Goal: Task Accomplishment & Management: Use online tool/utility

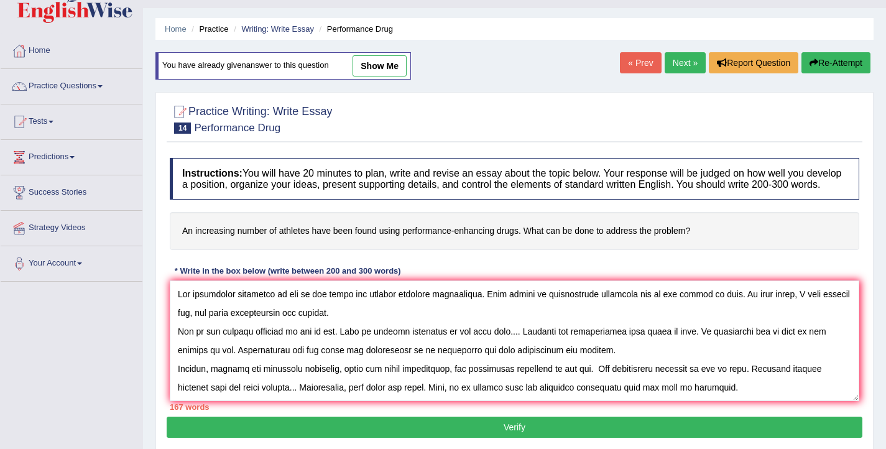
scroll to position [29, 0]
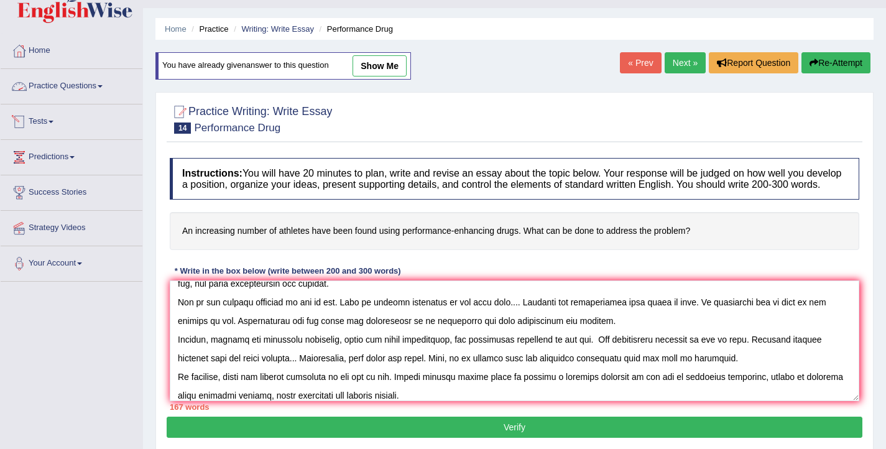
click at [93, 88] on link "Practice Questions" at bounding box center [72, 84] width 142 height 31
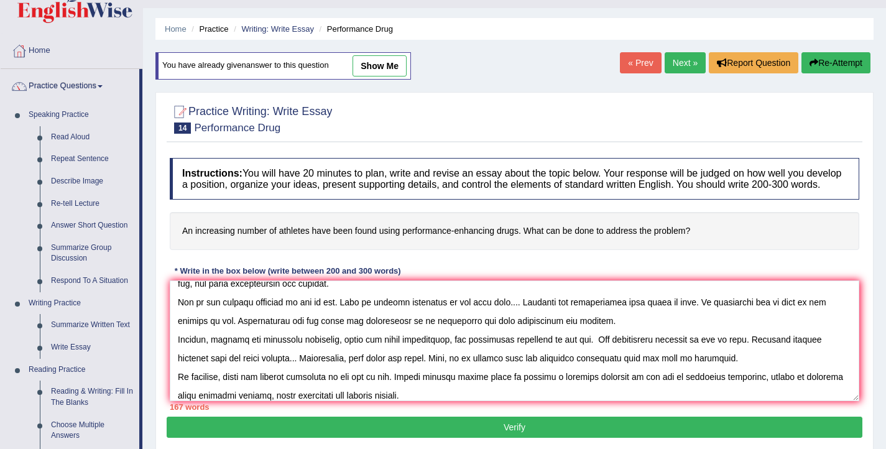
click at [93, 88] on link "Practice Questions" at bounding box center [70, 84] width 139 height 31
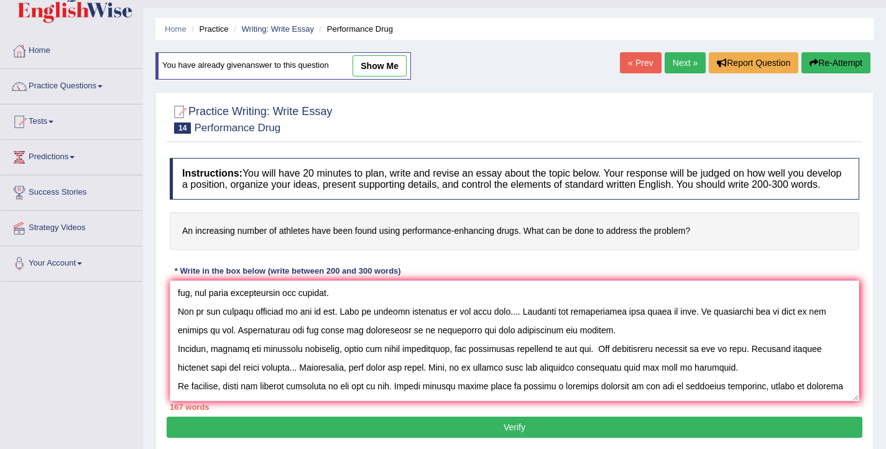
scroll to position [37, 0]
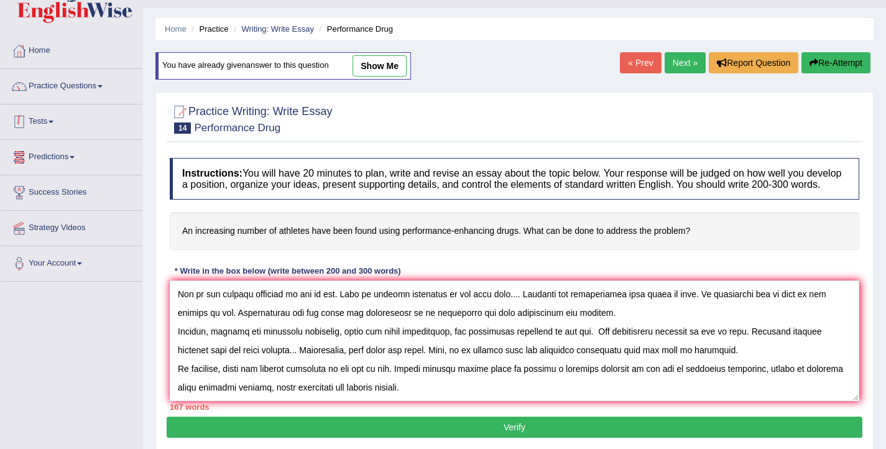
click at [53, 126] on link "Tests" at bounding box center [72, 119] width 142 height 31
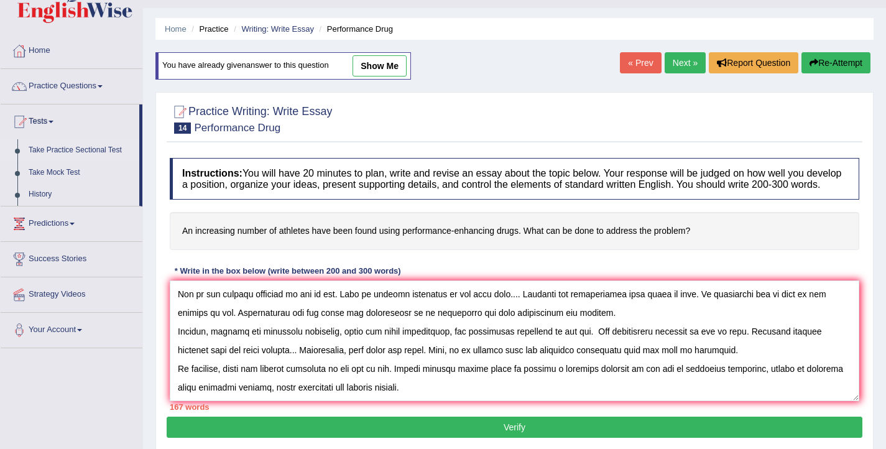
click at [58, 150] on link "Take Practice Sectional Test" at bounding box center [81, 150] width 116 height 22
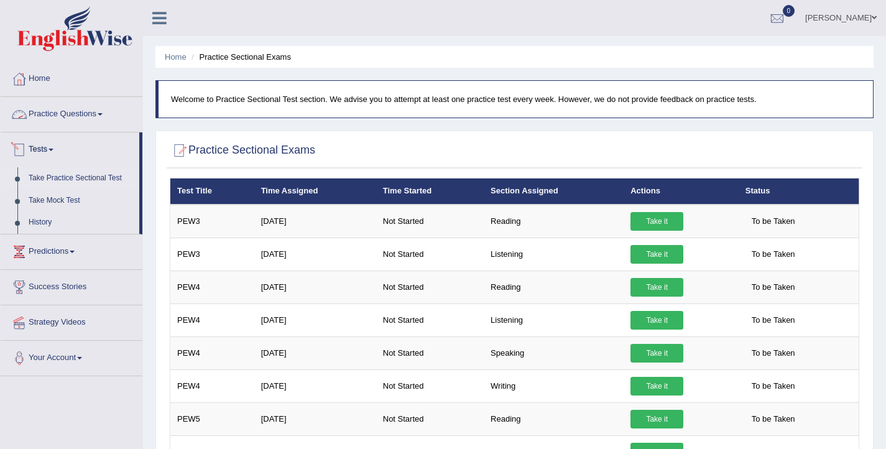
click at [47, 147] on link "Tests" at bounding box center [70, 147] width 139 height 31
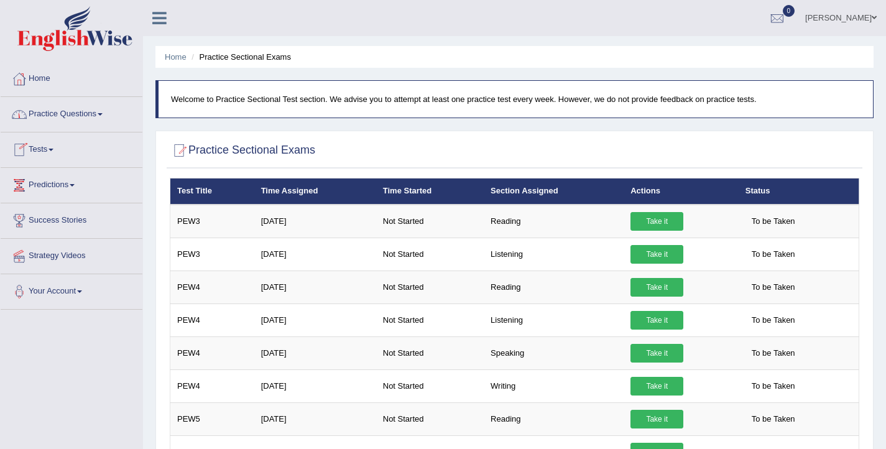
click at [47, 147] on link "Tests" at bounding box center [72, 147] width 142 height 31
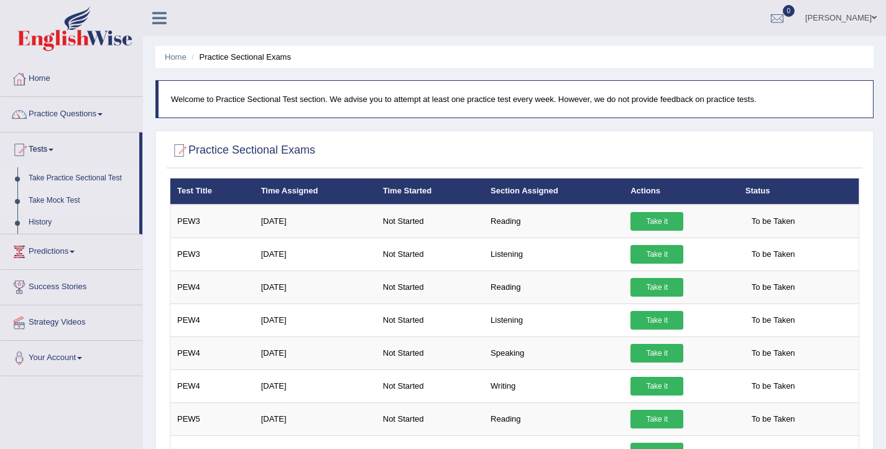
click at [58, 196] on link "Take Mock Test" at bounding box center [81, 201] width 116 height 22
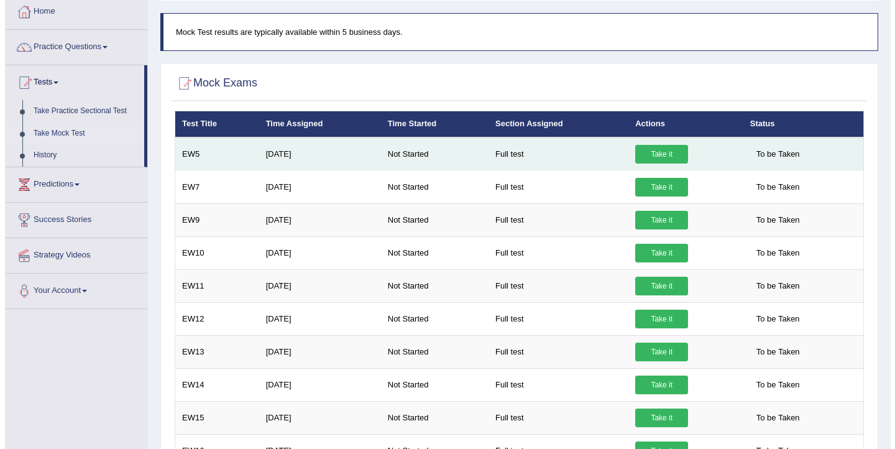
scroll to position [68, 0]
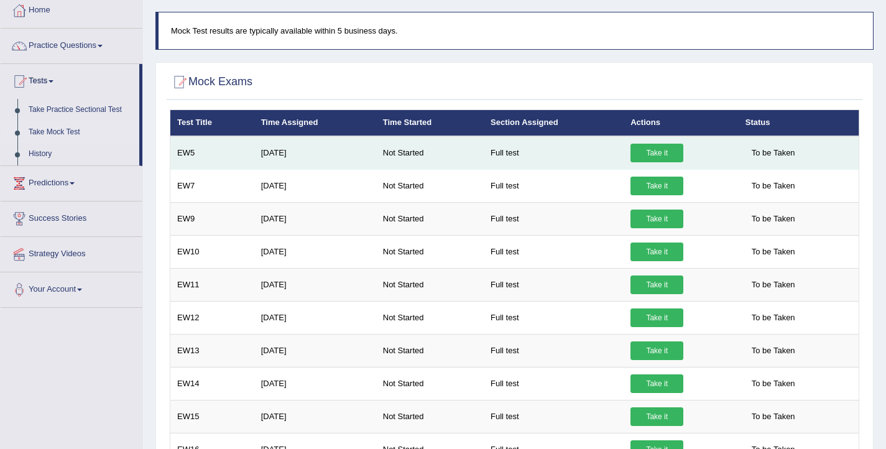
click at [668, 155] on link "Take it" at bounding box center [656, 153] width 53 height 19
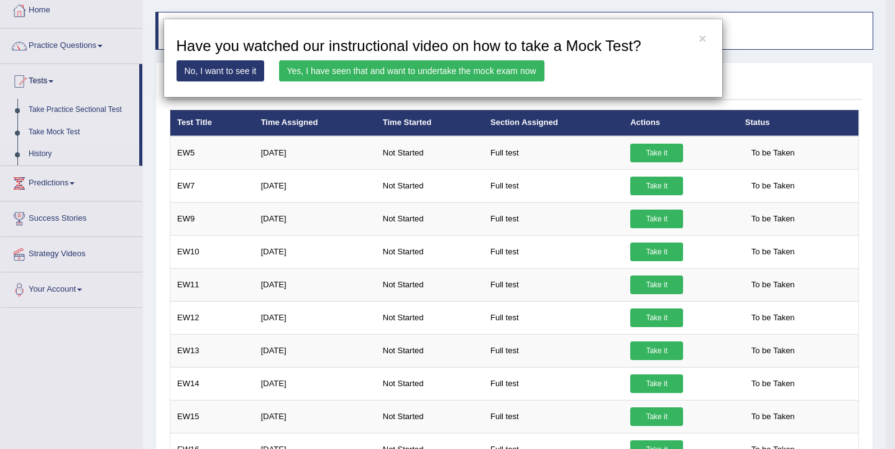
click at [412, 73] on link "Yes, I have seen that and want to undertake the mock exam now" at bounding box center [411, 70] width 265 height 21
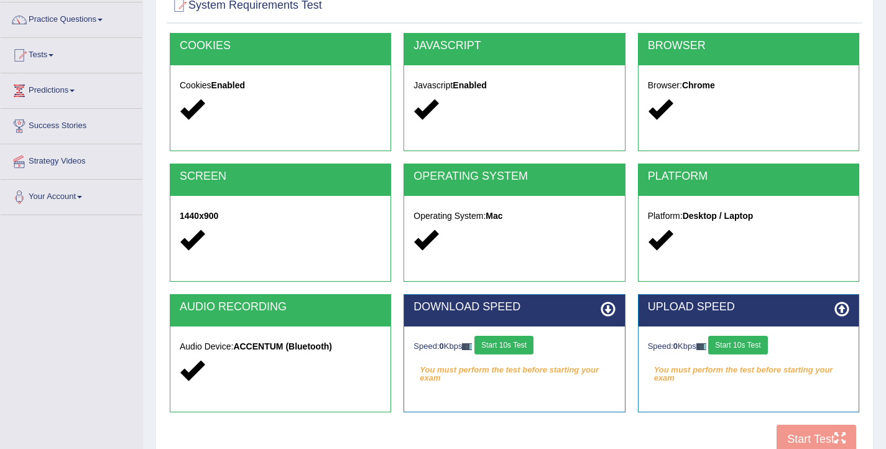
scroll to position [204, 0]
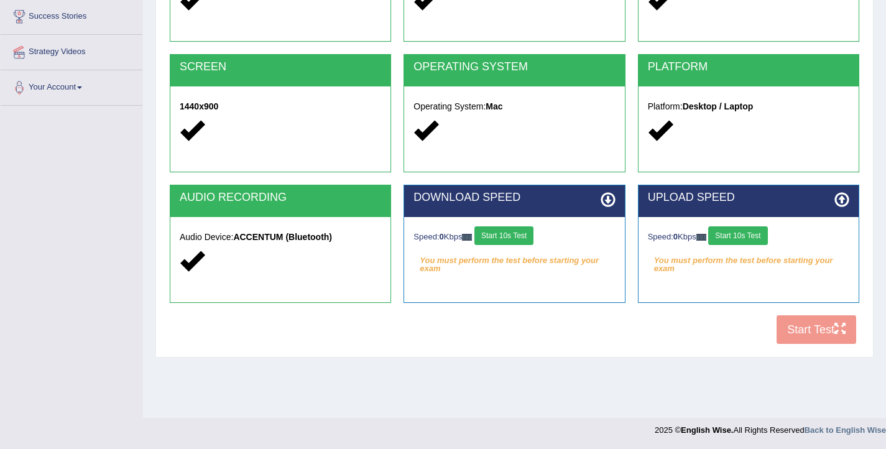
click at [518, 240] on button "Start 10s Test" at bounding box center [503, 235] width 59 height 19
click at [745, 234] on button "Start 10s Test" at bounding box center [737, 235] width 59 height 19
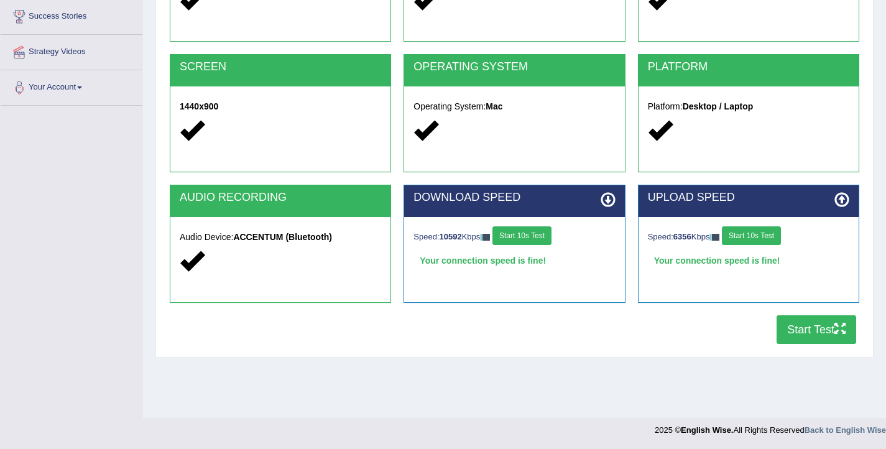
click at [798, 326] on button "Start Test" at bounding box center [817, 329] width 80 height 29
